Goal: Information Seeking & Learning: Check status

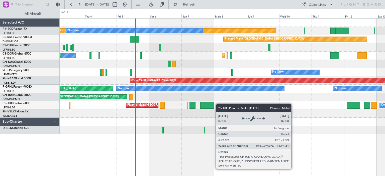
click at [163, 104] on div "Planned Maint [GEOGRAPHIC_DATA] ([GEOGRAPHIC_DATA]) No Crew No Crew Planned Mai…" at bounding box center [222, 77] width 325 height 116
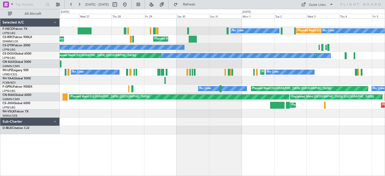
click at [360, 64] on div "Planned Maint [GEOGRAPHIC_DATA] ([GEOGRAPHIC_DATA]) No Crew No Crew No Crew Pla…" at bounding box center [222, 77] width 325 height 116
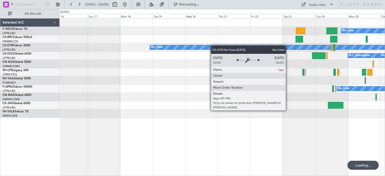
click at [333, 53] on div "No Crew Planned Maint [GEOGRAPHIC_DATA] ([GEOGRAPHIC_DATA]) No Crew No Crew A/C…" at bounding box center [222, 68] width 325 height 99
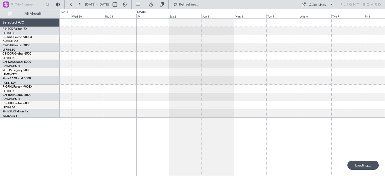
click at [343, 47] on div at bounding box center [222, 47] width 325 height 8
click at [93, 39] on div "Selected A/C F-HECD Falcon 7X LFPB/LBG Paris ([GEOGRAPHIC_DATA]) CS-RRC Falcon …" at bounding box center [192, 92] width 385 height 167
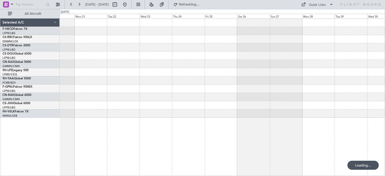
click at [332, 35] on div at bounding box center [222, 39] width 325 height 8
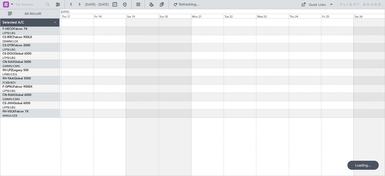
click at [286, 37] on div at bounding box center [222, 39] width 325 height 8
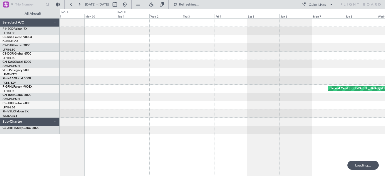
click at [282, 43] on div at bounding box center [222, 39] width 325 height 8
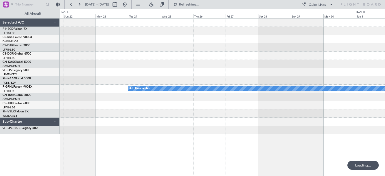
click at [293, 40] on div "A/C Unavailable Planned Maint [GEOGRAPHIC_DATA] ([GEOGRAPHIC_DATA]) A/C Unavail…" at bounding box center [222, 77] width 325 height 116
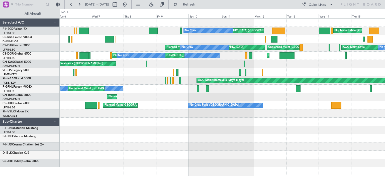
click at [370, 96] on div "Unplanned Maint [GEOGRAPHIC_DATA] ([GEOGRAPHIC_DATA]) Planned Maint [GEOGRAPHIC…" at bounding box center [222, 93] width 325 height 149
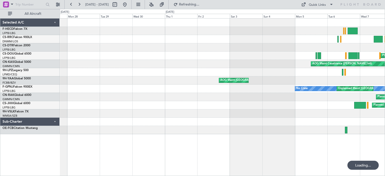
click at [385, 74] on div "No Crew Planned Maint [GEOGRAPHIC_DATA]-[GEOGRAPHIC_DATA] No Crew Planned Maint…" at bounding box center [192, 92] width 385 height 167
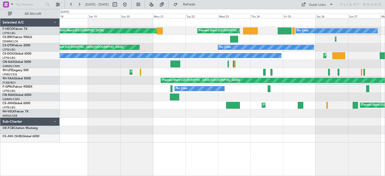
click at [385, 94] on div "No Crew Planned Maint [GEOGRAPHIC_DATA] ([GEOGRAPHIC_DATA]) No Crew AOG Maint […" at bounding box center [222, 81] width 325 height 124
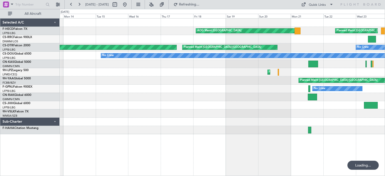
click at [260, 71] on div "Planned Maint [GEOGRAPHIC_DATA] ([GEOGRAPHIC_DATA])" at bounding box center [222, 72] width 325 height 8
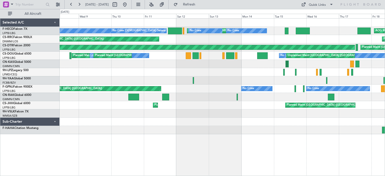
click at [257, 79] on div at bounding box center [222, 80] width 325 height 8
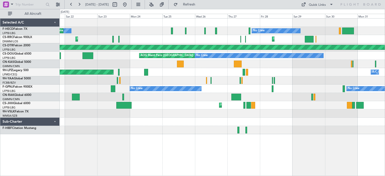
click at [306, 88] on div "Planned Maint [GEOGRAPHIC_DATA] ([GEOGRAPHIC_DATA]) No Crew No Crew Unplanned M…" at bounding box center [222, 77] width 325 height 116
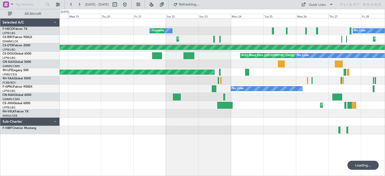
click at [310, 86] on div "Unplanned Maint [GEOGRAPHIC_DATA] ([GEOGRAPHIC_DATA]) No Crew No Crew" at bounding box center [222, 89] width 325 height 8
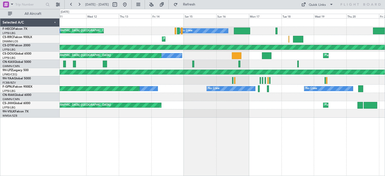
click at [200, 105] on div "No Crew Planned Maint [GEOGRAPHIC_DATA] ([GEOGRAPHIC_DATA]) No Crew No Crew Unp…" at bounding box center [222, 68] width 325 height 99
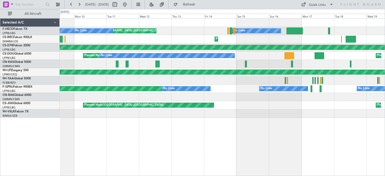
click at [154, 96] on div at bounding box center [222, 97] width 325 height 8
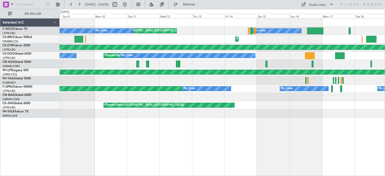
click at [367, 128] on div "No Crew Planned Maint [GEOGRAPHIC_DATA] ([GEOGRAPHIC_DATA]) No Crew No Crew Unp…" at bounding box center [222, 97] width 325 height 158
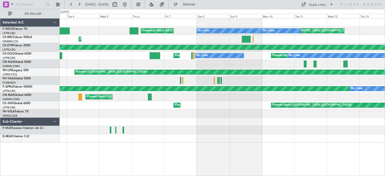
click at [100, 110] on div "Planned Maint [GEOGRAPHIC_DATA] ([GEOGRAPHIC_DATA]) Unplanned Maint [GEOGRAPHIC…" at bounding box center [222, 81] width 325 height 124
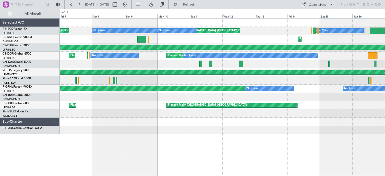
click at [114, 115] on div at bounding box center [222, 114] width 325 height 8
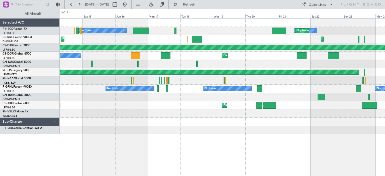
click at [99, 123] on div at bounding box center [222, 122] width 325 height 8
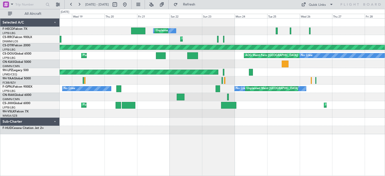
click at [62, 116] on div "No Crew Unplanned Maint [GEOGRAPHIC_DATA] ([GEOGRAPHIC_DATA]) No Crew Planned M…" at bounding box center [222, 77] width 325 height 116
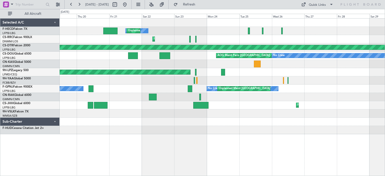
click at [109, 127] on div "No Crew Unplanned Maint [GEOGRAPHIC_DATA] ([GEOGRAPHIC_DATA]) Planned Maint [GE…" at bounding box center [222, 97] width 325 height 158
